Goal: Find specific page/section: Find specific page/section

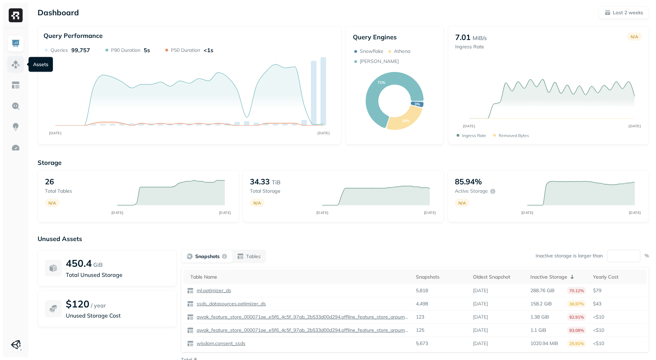
click at [18, 64] on img at bounding box center [15, 64] width 9 height 9
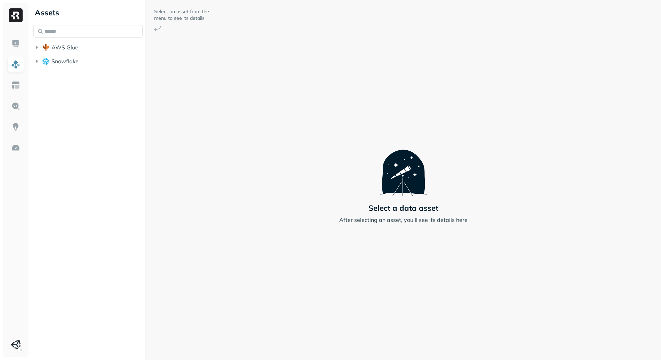
click at [68, 55] on ul "AWS Glue Snowflake" at bounding box center [87, 55] width 109 height 26
click at [69, 51] on button "AWS Glue" at bounding box center [87, 47] width 109 height 11
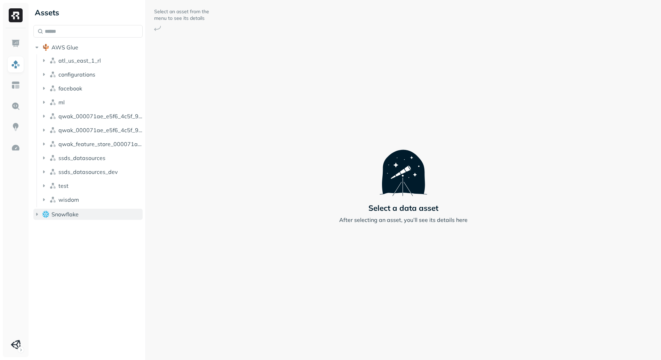
click at [77, 211] on span "Snowflake" at bounding box center [65, 214] width 27 height 7
click at [88, 231] on button "SUPERSONICSTUDIO" at bounding box center [91, 227] width 103 height 11
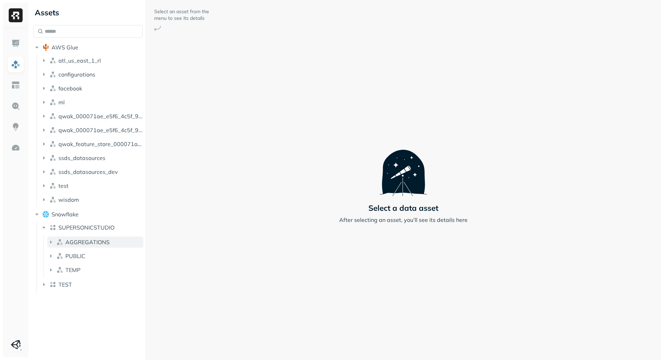
click at [87, 244] on span "AGGREGATIONS" at bounding box center [87, 242] width 44 height 7
click at [88, 260] on button "Tables ( 79 )" at bounding box center [98, 255] width 89 height 11
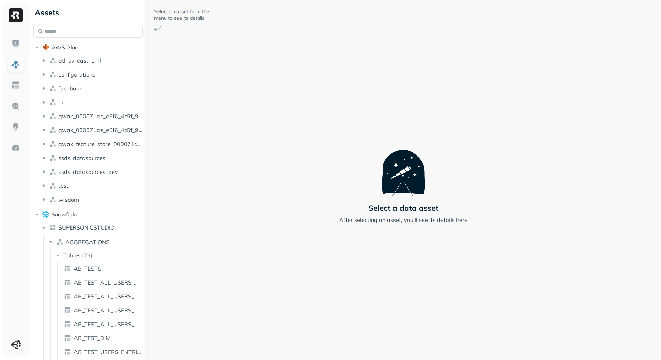
scroll to position [183, 0]
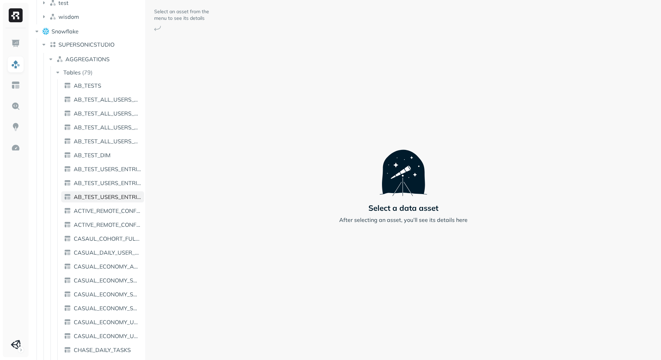
click at [90, 197] on span "AB_TEST_USERS_ENTRIES_V2" at bounding box center [108, 197] width 68 height 7
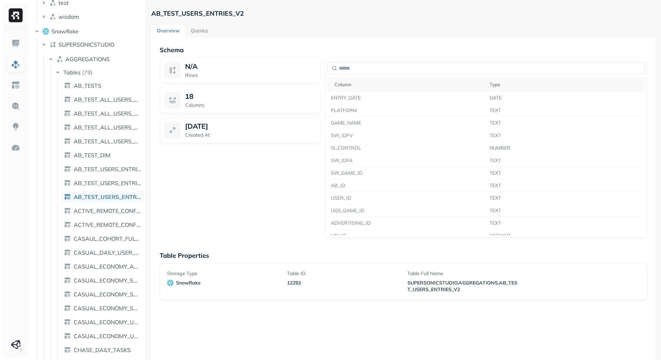
click at [198, 33] on link "Queries" at bounding box center [199, 31] width 29 height 13
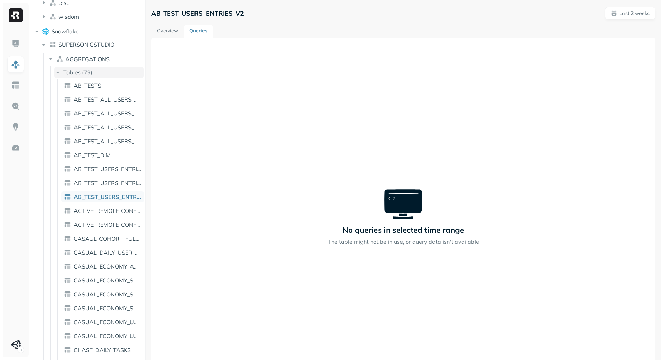
click at [93, 70] on button "Tables ( 79 )" at bounding box center [98, 72] width 89 height 11
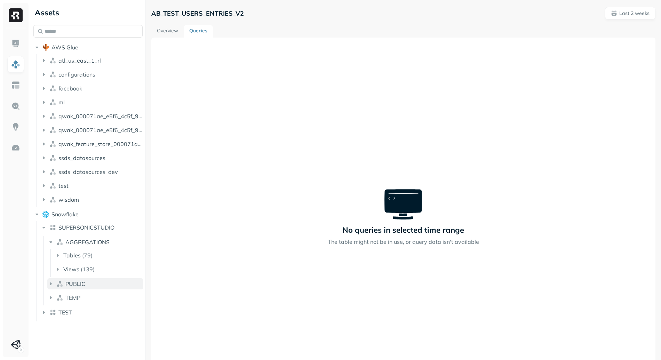
click at [83, 286] on span "PUBLIC" at bounding box center [75, 284] width 20 height 7
click at [78, 327] on span "TEMP" at bounding box center [72, 325] width 15 height 7
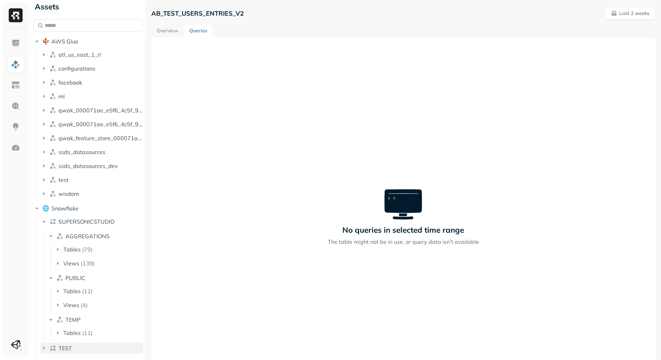
click at [69, 350] on span "TEST" at bounding box center [65, 348] width 14 height 7
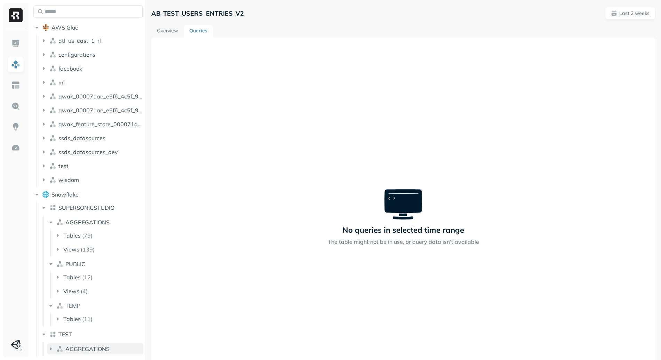
click at [101, 348] on span "AGGREGATIONS" at bounding box center [87, 349] width 44 height 7
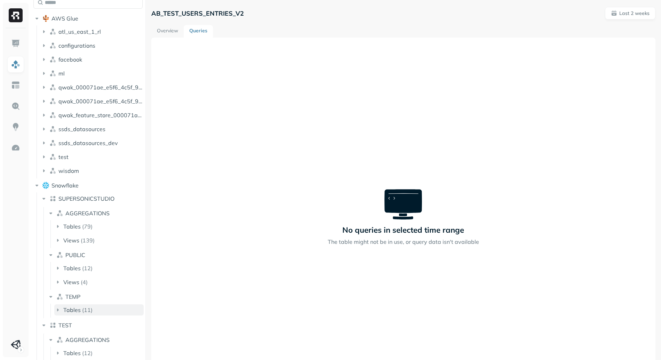
scroll to position [34, 0]
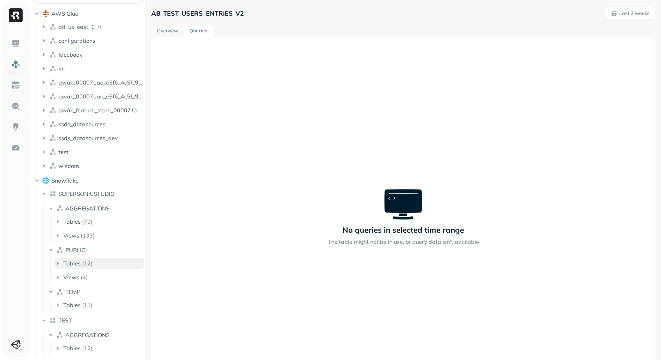
click at [94, 264] on button "Tables ( 12 )" at bounding box center [98, 263] width 89 height 11
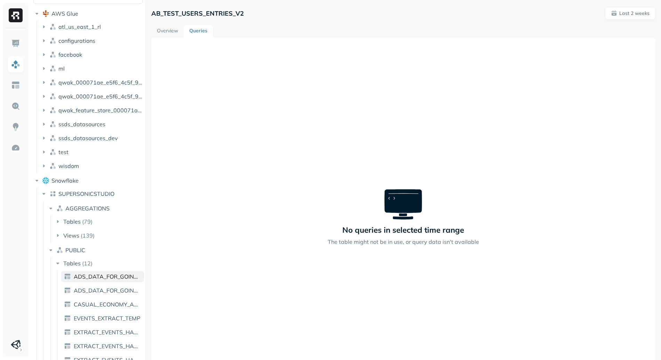
click at [98, 280] on span "ADS_DATA_FOR_GOING_BALLS_ECONOMY" at bounding box center [108, 276] width 68 height 7
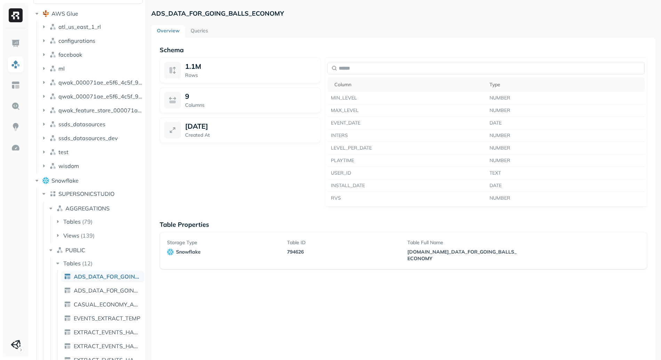
click at [198, 38] on div "Schema 1.1M Rows 9 Columns [DATE] Created At Column Type MIN_LEVEL NUMBER MAX_L…" at bounding box center [403, 218] width 504 height 360
click at [199, 33] on link "Queries" at bounding box center [199, 31] width 29 height 13
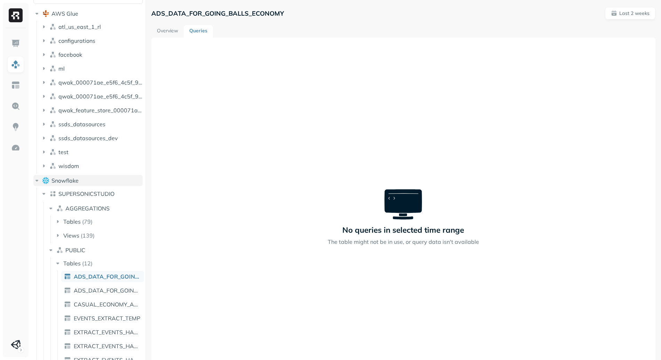
click at [42, 184] on button "Snowflake" at bounding box center [87, 180] width 109 height 11
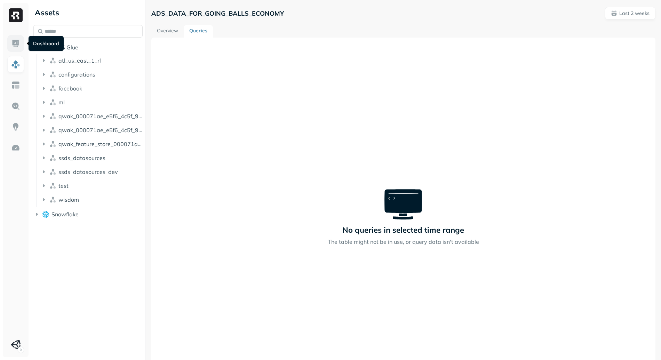
click at [20, 47] on img at bounding box center [15, 43] width 9 height 9
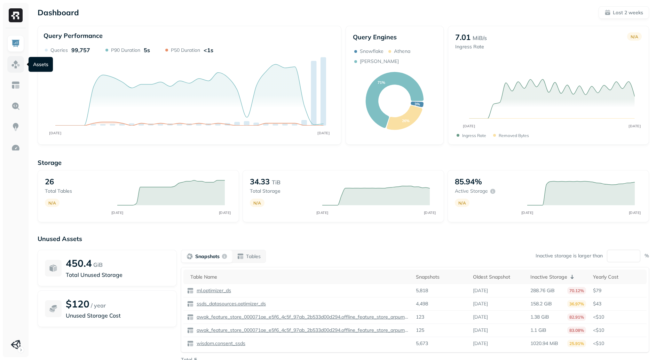
click at [12, 67] on img at bounding box center [15, 64] width 9 height 9
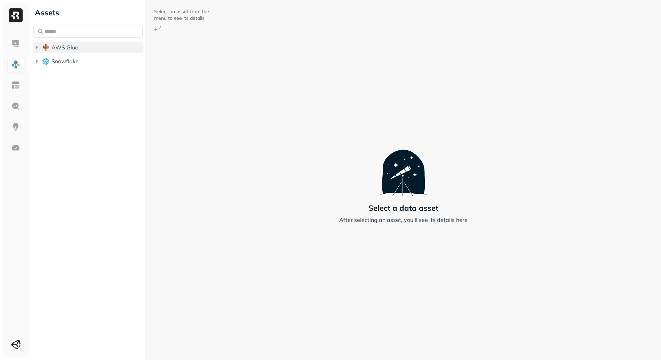
click at [90, 47] on button "AWS Glue" at bounding box center [87, 47] width 109 height 11
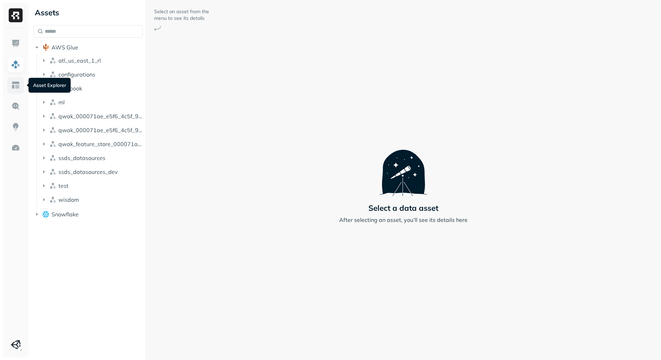
click at [12, 88] on img at bounding box center [15, 85] width 9 height 9
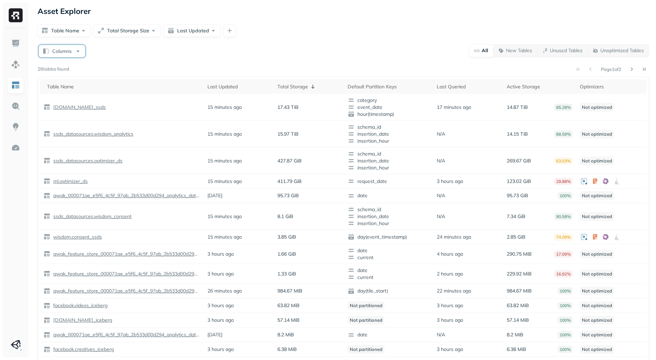
click at [64, 54] on button "Columns" at bounding box center [62, 51] width 47 height 13
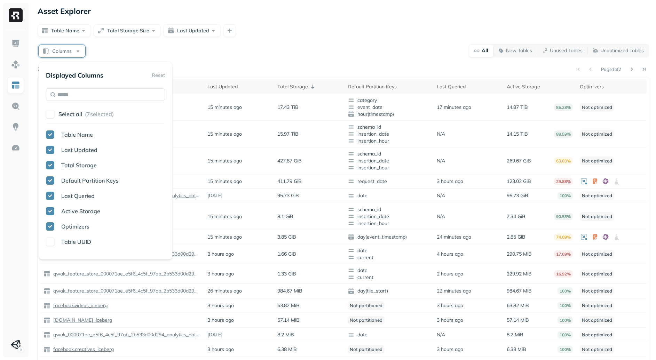
type input "*"
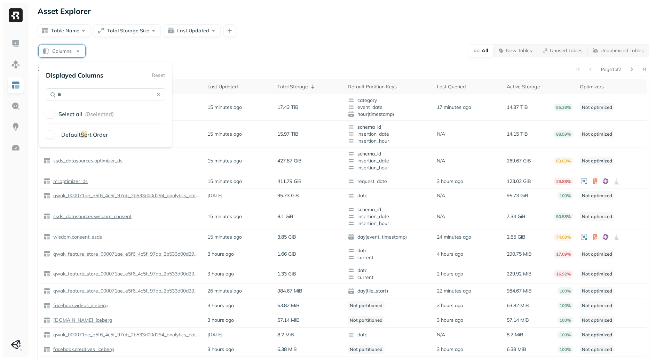
type input "**"
click at [89, 133] on span "rt Order" at bounding box center [97, 134] width 21 height 7
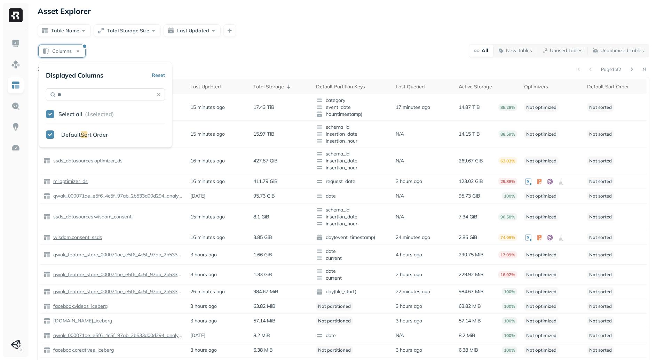
click at [354, 26] on div "Table Name Total Storage Size Last Updated" at bounding box center [344, 30] width 612 height 13
click at [275, 82] on div "Total Storage" at bounding box center [281, 86] width 56 height 8
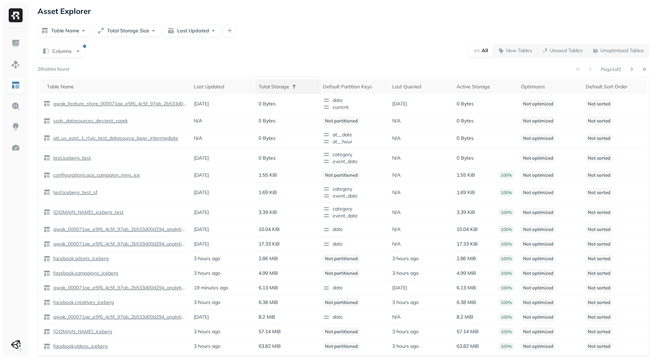
click at [279, 85] on div "Total Storage" at bounding box center [287, 86] width 57 height 8
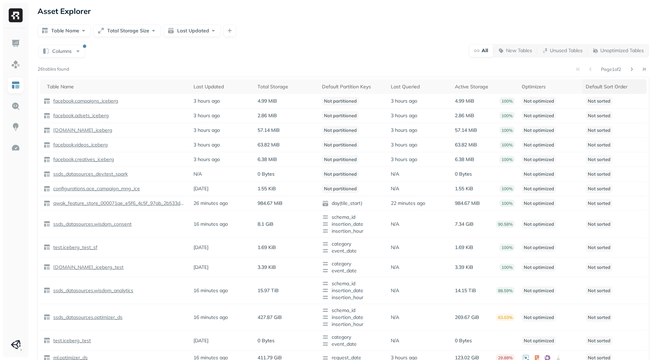
click at [594, 84] on div "Default Sort Order" at bounding box center [614, 87] width 57 height 7
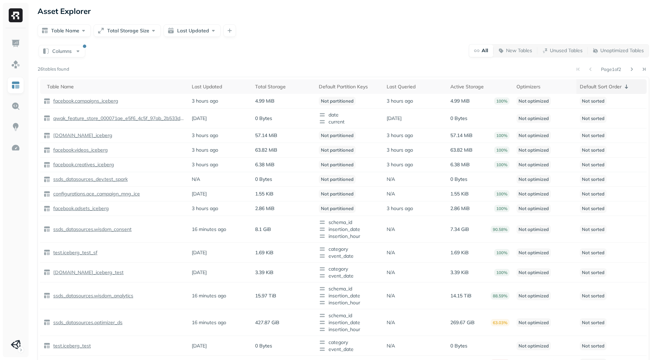
click at [605, 85] on div "Default Sort Order" at bounding box center [611, 86] width 63 height 8
